Goal: Task Accomplishment & Management: Complete application form

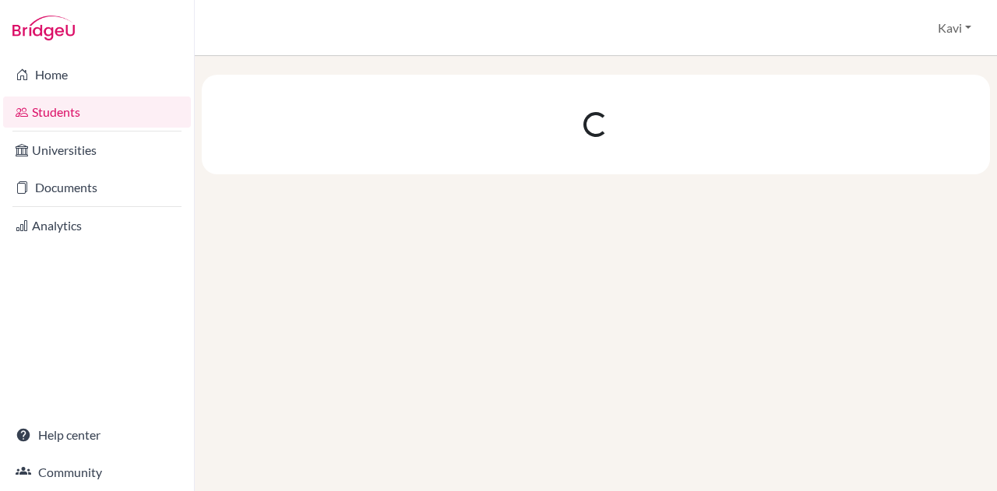
scroll to position [737, 0]
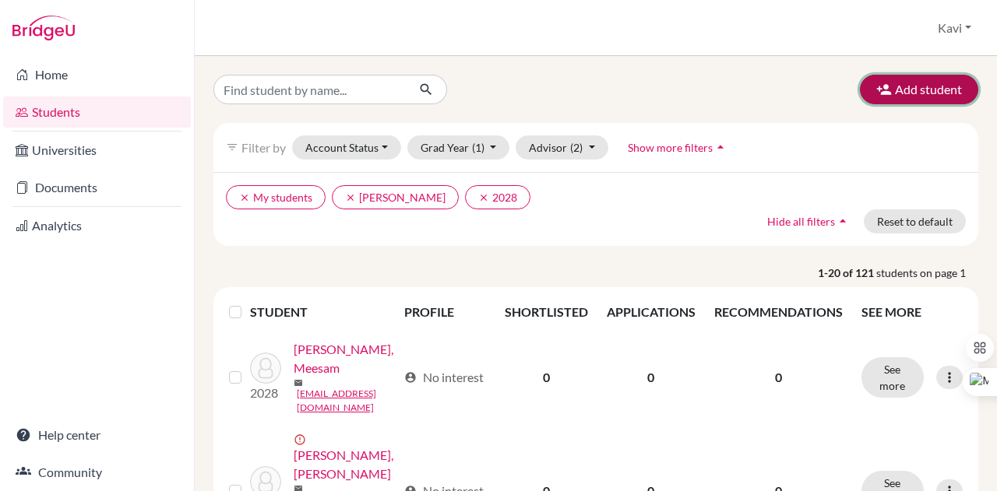
click at [889, 84] on button "Add student" at bounding box center [919, 90] width 118 height 30
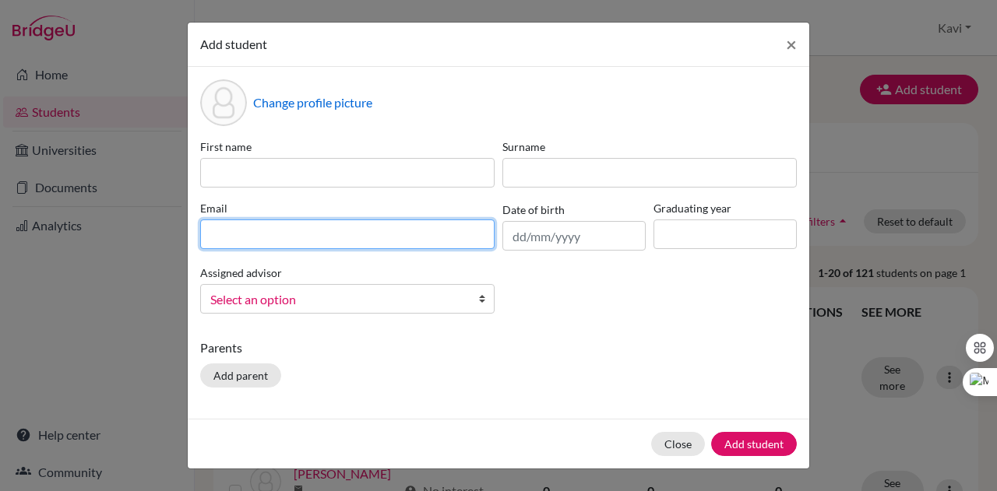
click at [284, 239] on input at bounding box center [347, 235] width 294 height 30
paste input "[EMAIL_ADDRESS][PERSON_NAME][DOMAIN_NAME]"
type input "[EMAIL_ADDRESS][PERSON_NAME][DOMAIN_NAME]"
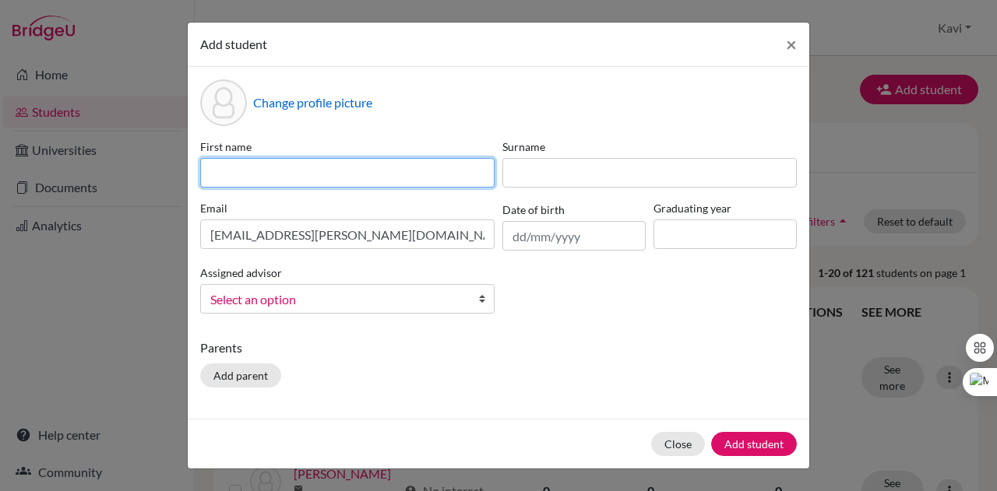
click at [273, 166] on input at bounding box center [347, 173] width 294 height 30
type input "a"
type input "Arhaan"
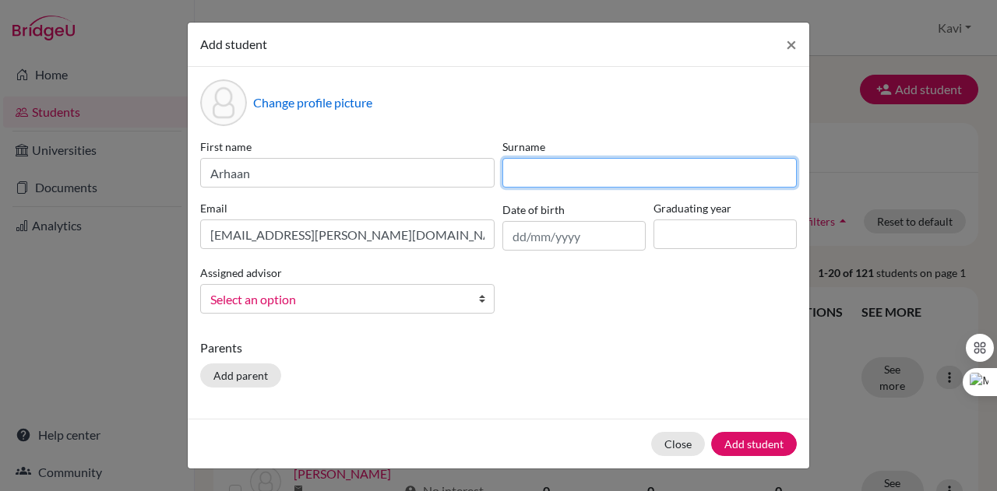
click at [554, 174] on input at bounding box center [649, 173] width 294 height 30
type input "[PERSON_NAME]"
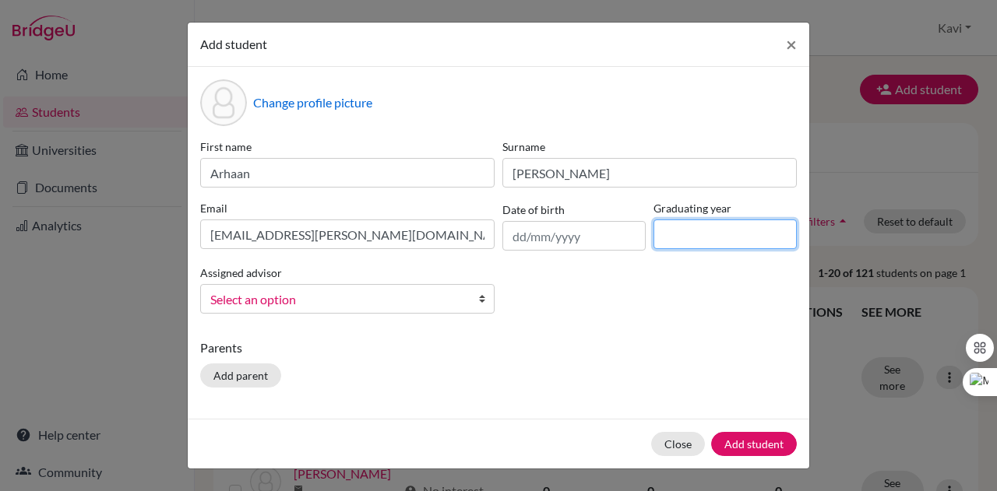
click at [689, 242] on input at bounding box center [724, 235] width 143 height 30
type input "2027"
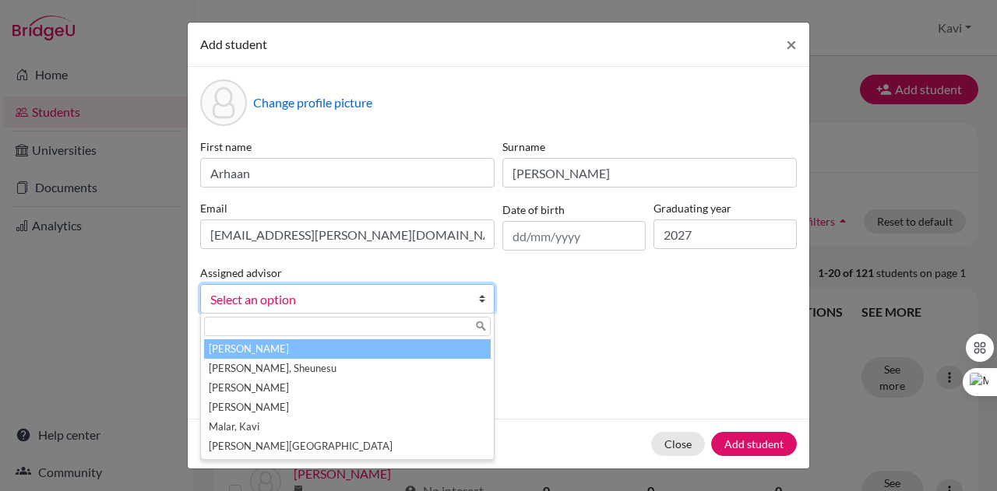
click at [484, 295] on b at bounding box center [486, 299] width 16 height 28
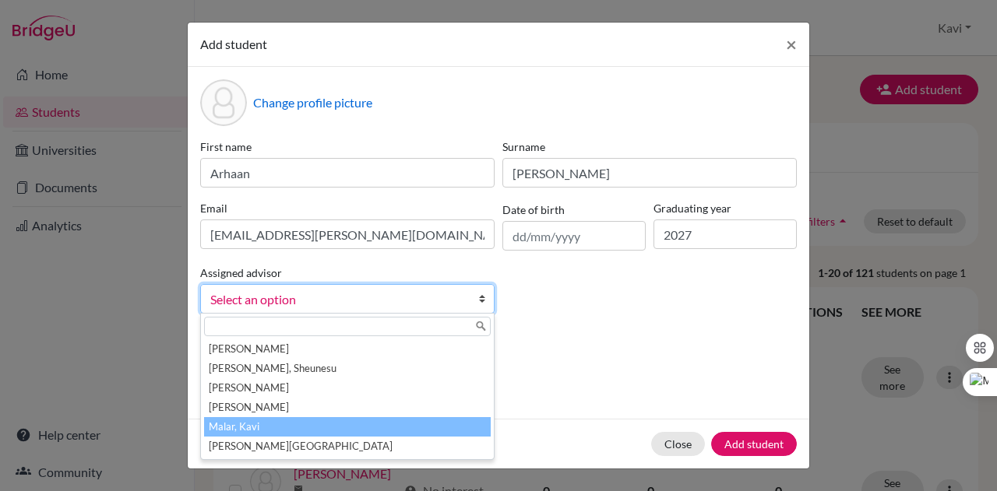
click at [224, 418] on li "Malar, Kavi" at bounding box center [347, 426] width 287 height 19
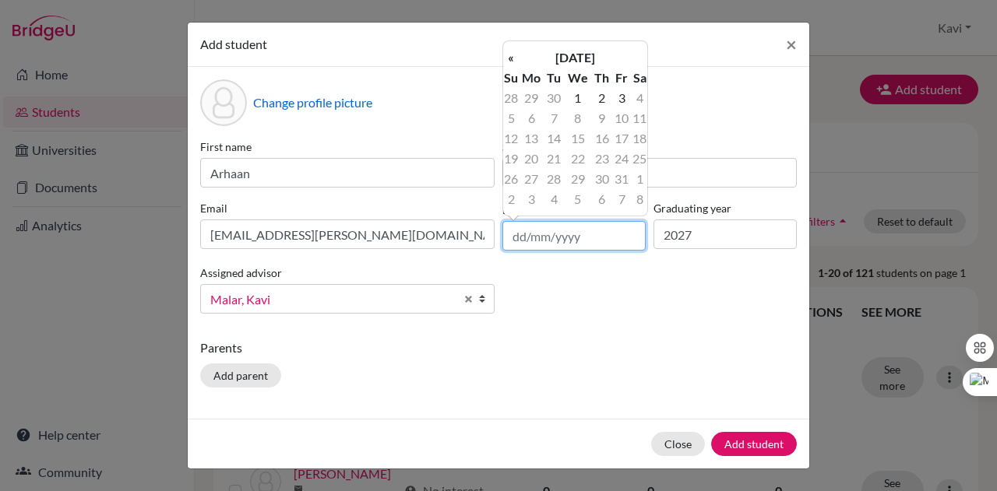
click at [603, 230] on input "text" at bounding box center [573, 236] width 143 height 30
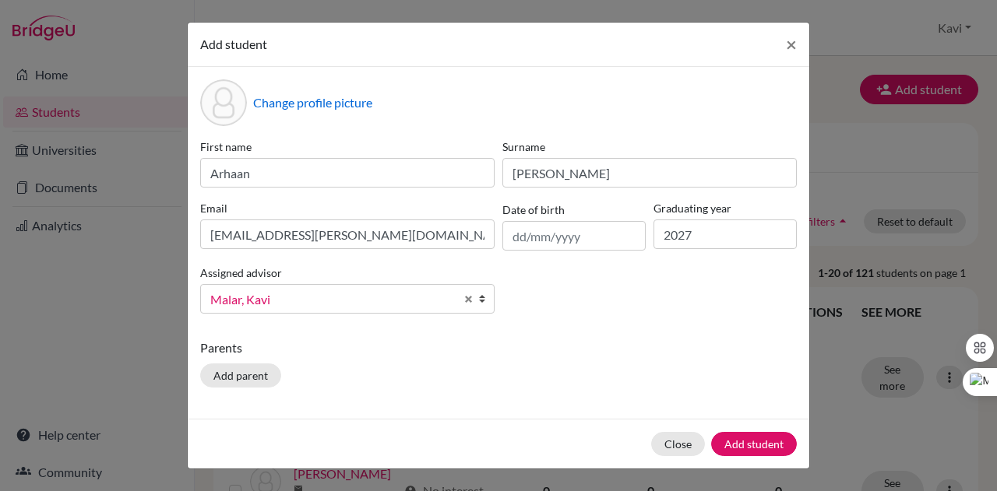
click at [534, 350] on p "Parents" at bounding box center [498, 348] width 597 height 19
click at [746, 435] on button "Add student" at bounding box center [754, 444] width 86 height 24
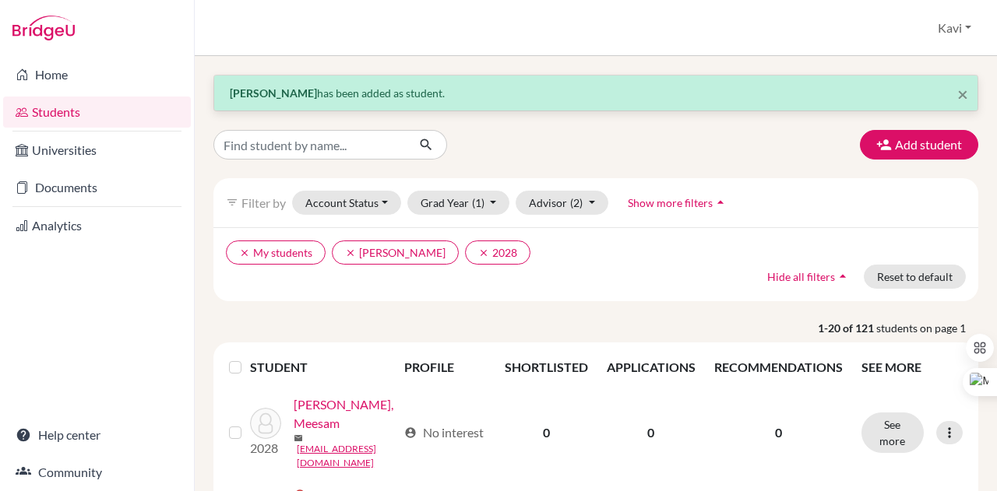
click at [90, 115] on link "Students" at bounding box center [97, 112] width 188 height 31
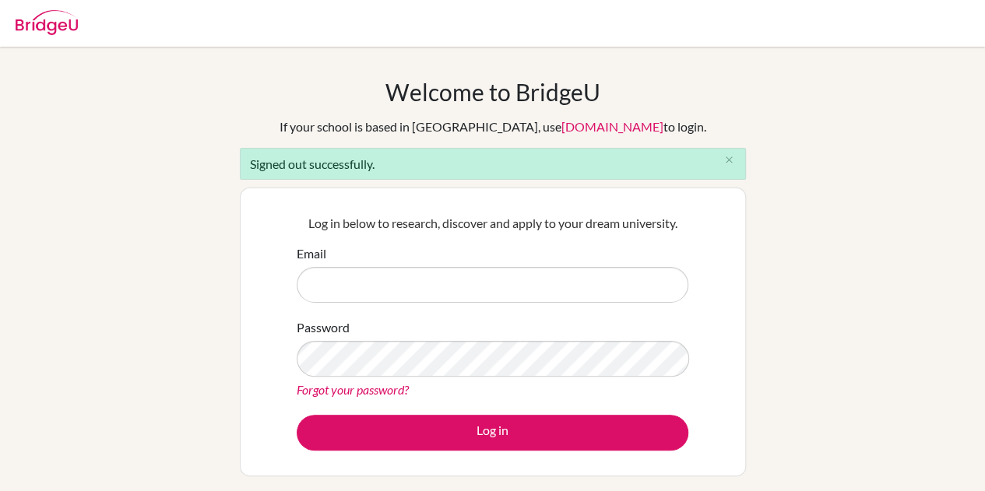
scroll to position [737, 0]
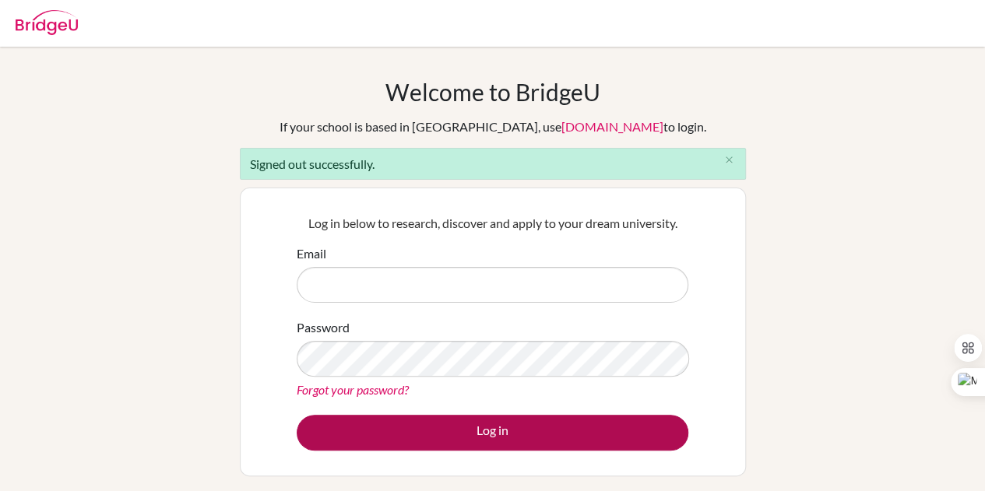
type input "[EMAIL_ADDRESS][DOMAIN_NAME]"
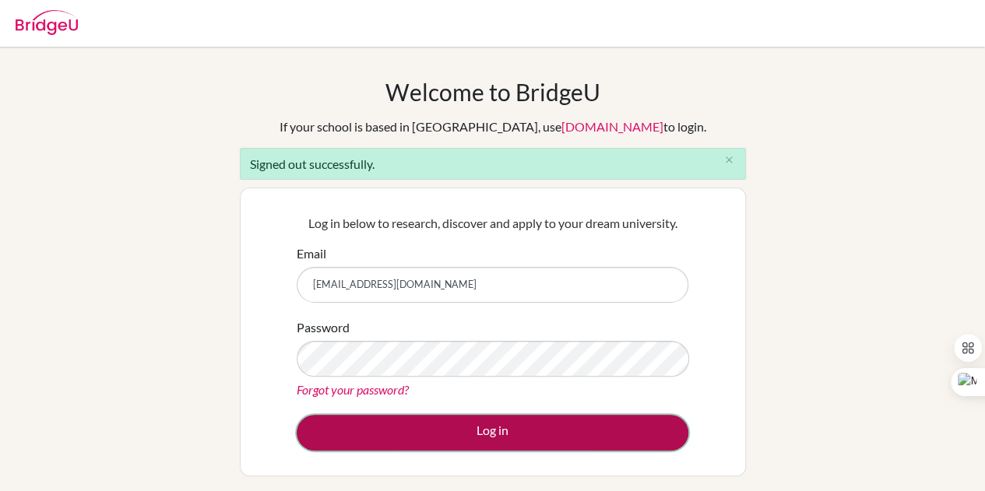
click at [426, 421] on button "Log in" at bounding box center [493, 433] width 392 height 36
